Goal: Task Accomplishment & Management: Manage account settings

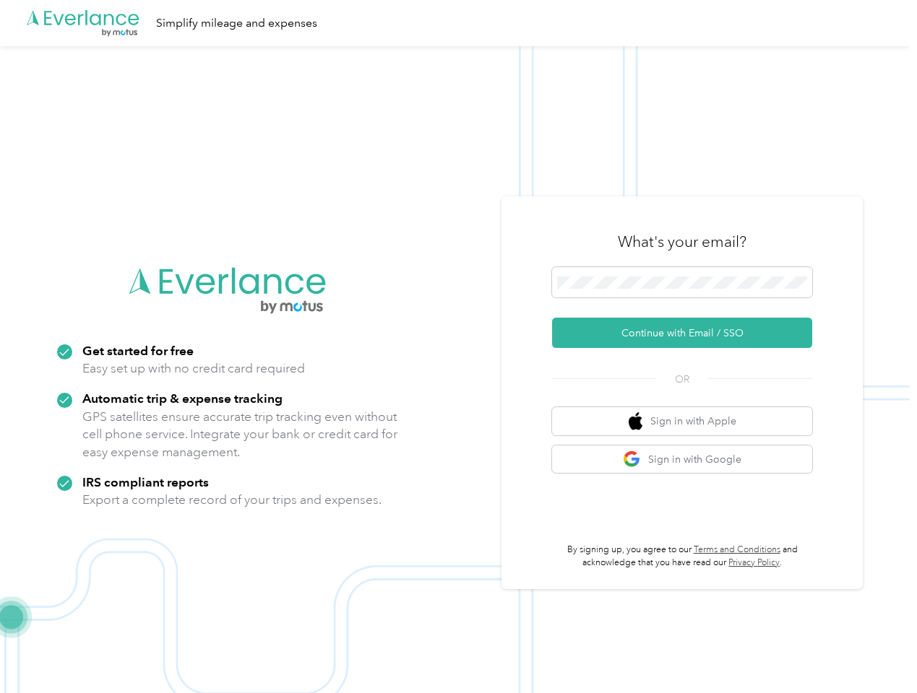
click at [458, 347] on img at bounding box center [454, 392] width 909 height 693
click at [458, 23] on div ".cls-1 { fill: #00adee; } .cls-2 { fill: #fff; } .cls-3 { fill: #707372; } .cls…" at bounding box center [454, 23] width 909 height 46
click at [688, 333] on button "Continue with Email / SSO" at bounding box center [682, 333] width 260 height 30
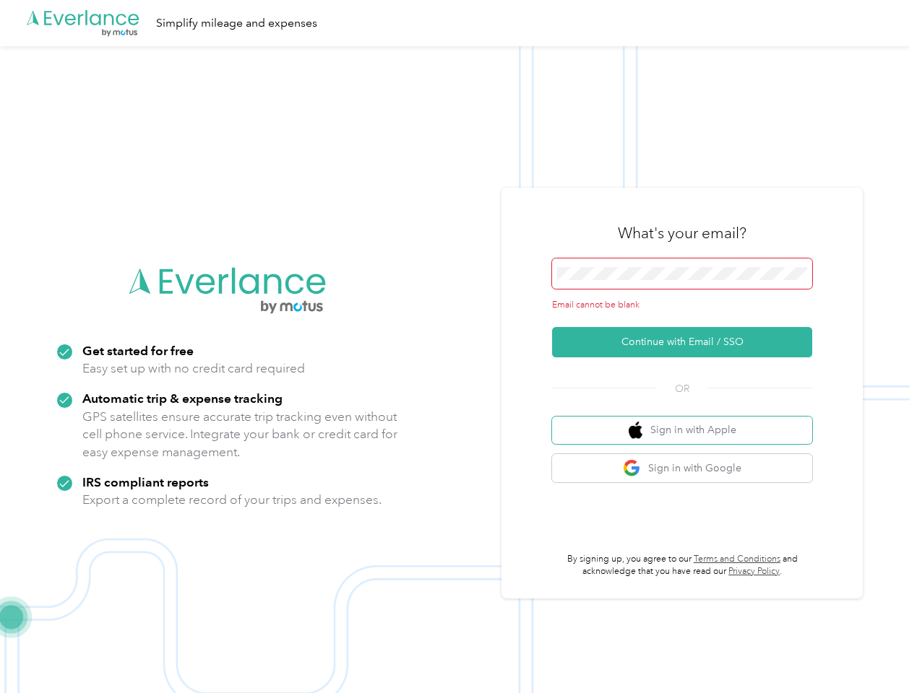
click at [688, 421] on button "Sign in with Apple" at bounding box center [682, 431] width 260 height 28
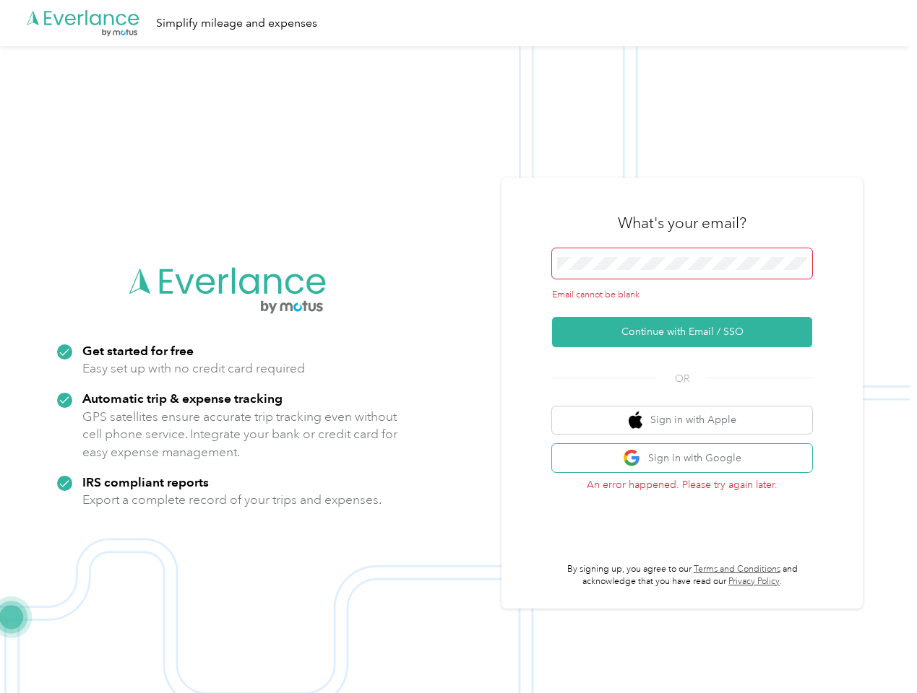
click at [688, 459] on button "Sign in with Google" at bounding box center [682, 458] width 260 height 28
